Goal: Find specific page/section: Find specific page/section

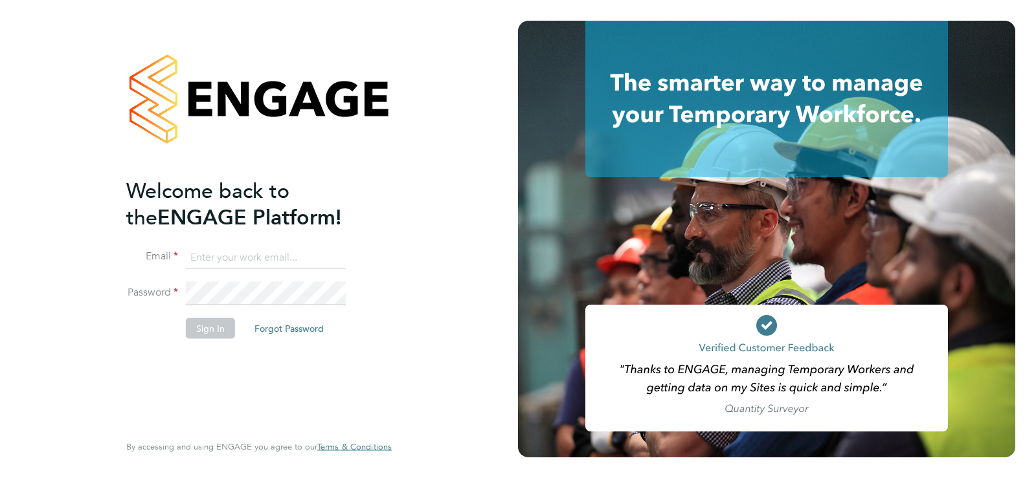
type input "joe.cowling@corepeople.com"
click at [218, 332] on button "Sign In" at bounding box center [210, 328] width 49 height 21
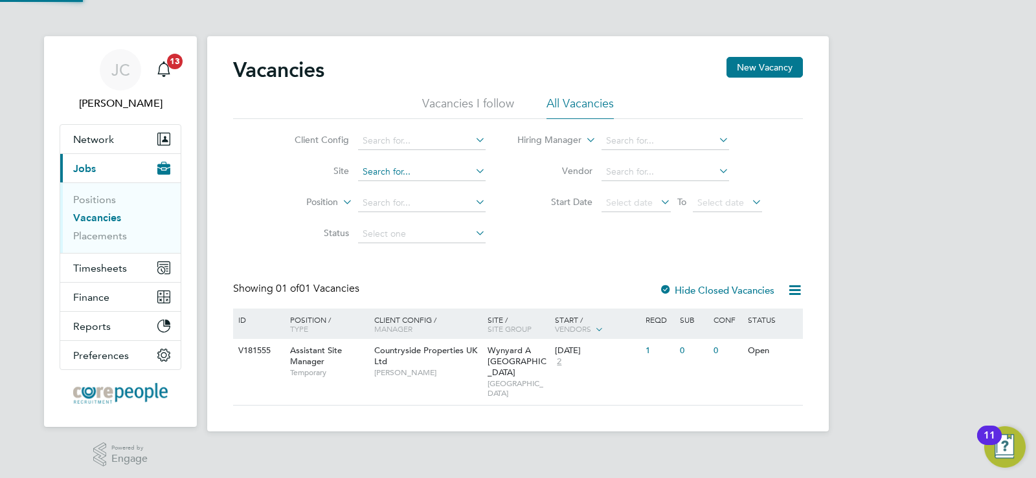
click at [425, 179] on input at bounding box center [422, 172] width 128 height 18
click at [743, 237] on div "Client Config Site Position Status Hiring Manager Vendor Start Date Select date…" at bounding box center [518, 184] width 570 height 131
click at [313, 350] on span "Assistant Site Manager" at bounding box center [316, 356] width 52 height 22
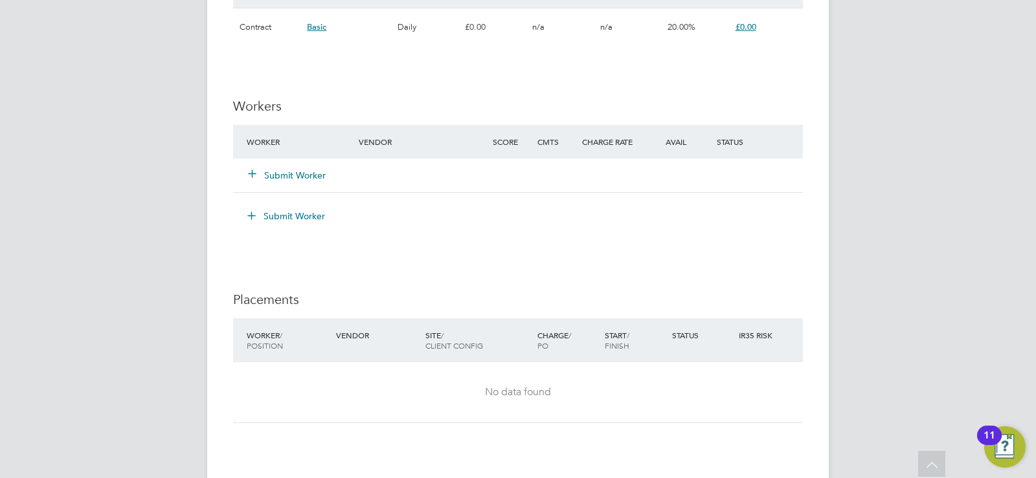
scroll to position [1036, 0]
